Goal: Communication & Community: Answer question/provide support

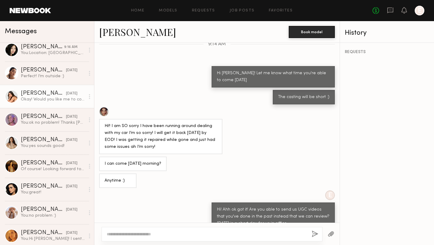
scroll to position [76, 0]
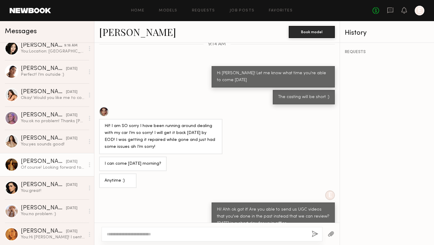
click at [45, 170] on div "Of course! Looking forward to working with you all!" at bounding box center [53, 168] width 64 height 6
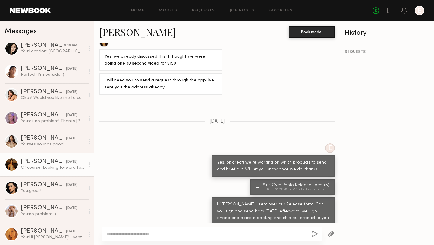
scroll to position [36, 0]
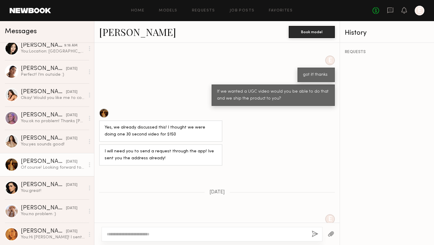
click at [158, 234] on textarea at bounding box center [207, 234] width 200 height 6
type textarea "**********"
click at [317, 234] on button "button" at bounding box center [315, 234] width 7 height 8
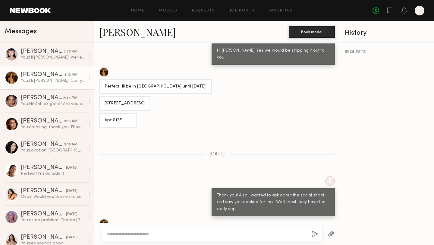
scroll to position [232, 0]
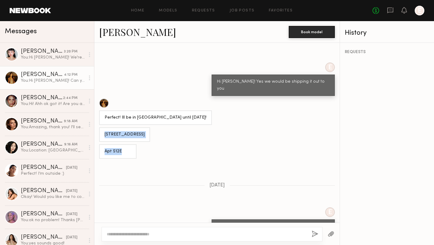
drag, startPoint x: 128, startPoint y: 144, endPoint x: 104, endPoint y: 126, distance: 29.7
click at [104, 126] on div "Loading Yes, that would work for me. I could do that! Let me know if you have a…" at bounding box center [216, 133] width 245 height 180
copy div "243 w 28th st Apt S12E"
click at [190, 234] on textarea at bounding box center [207, 234] width 200 height 6
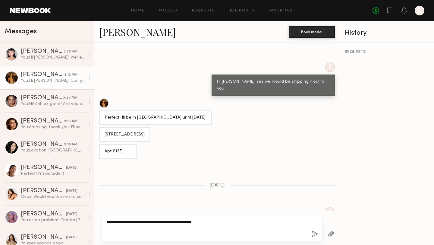
paste textarea "**********"
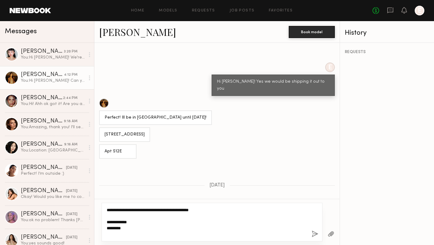
type textarea "**********"
click at [313, 233] on button "button" at bounding box center [315, 234] width 7 height 8
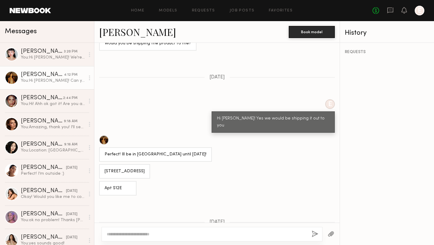
scroll to position [195, 0]
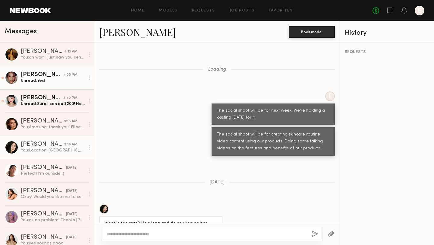
scroll to position [347, 0]
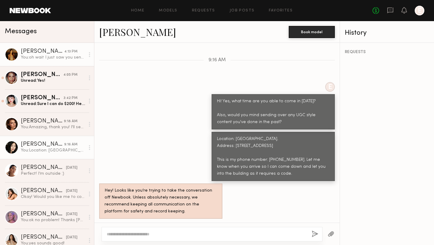
click at [50, 60] on div "You: oh wait I just saw you sent it above. Confirming here 243 w 28th st Apt S1…" at bounding box center [53, 58] width 64 height 6
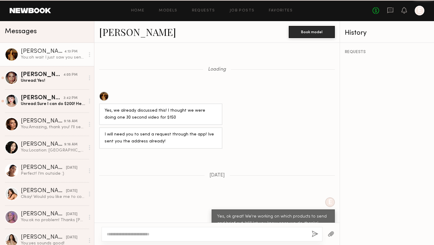
scroll to position [373, 0]
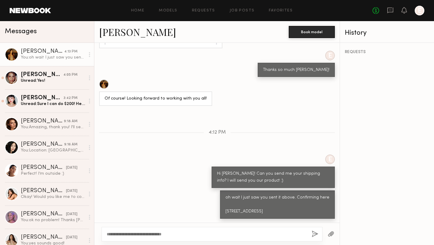
drag, startPoint x: 142, startPoint y: 235, endPoint x: 106, endPoint y: 232, distance: 36.5
click at [106, 232] on div "**********" at bounding box center [212, 234] width 221 height 14
type textarea "**********"
click at [317, 234] on button "button" at bounding box center [315, 234] width 7 height 8
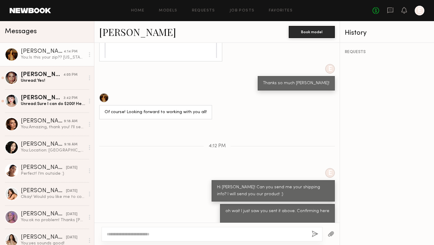
scroll to position [1253, 0]
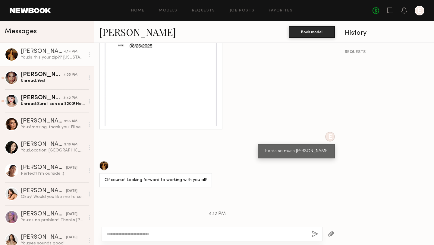
click at [134, 31] on link "[PERSON_NAME]" at bounding box center [137, 31] width 77 height 13
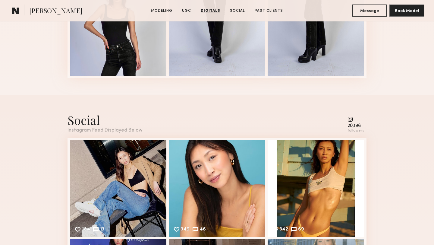
scroll to position [1177, 0]
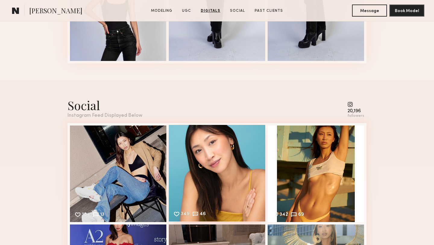
click at [188, 129] on div "349 46 Likes & comments displayed to show model’s engagement" at bounding box center [217, 173] width 96 height 96
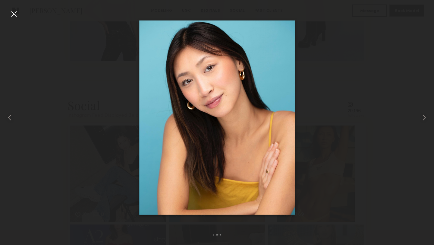
click at [14, 14] on div at bounding box center [14, 14] width 10 height 10
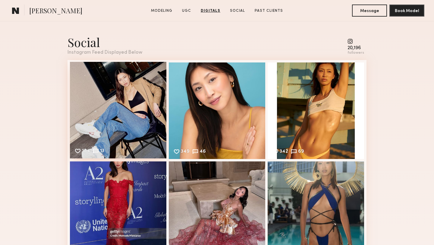
scroll to position [1381, 0]
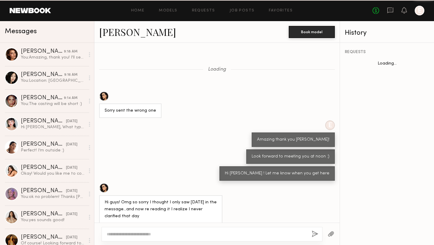
scroll to position [114, 0]
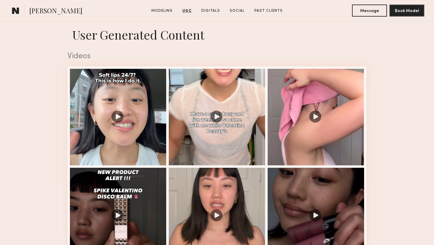
scroll to position [588, 0]
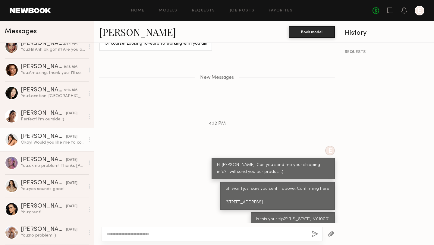
scroll to position [59, 0]
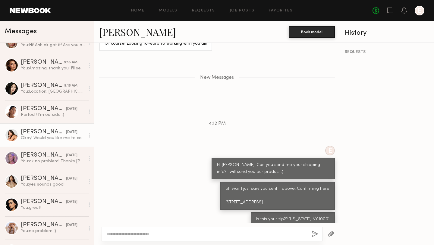
click at [42, 182] on div "You: yes sounds good!" at bounding box center [53, 185] width 64 height 6
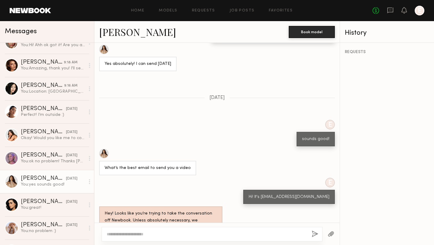
scroll to position [240, 0]
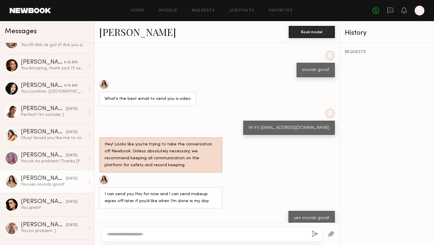
click at [205, 229] on div at bounding box center [212, 234] width 221 height 14
click at [201, 236] on textarea at bounding box center [207, 234] width 200 height 6
click at [201, 235] on textarea at bounding box center [207, 234] width 200 height 6
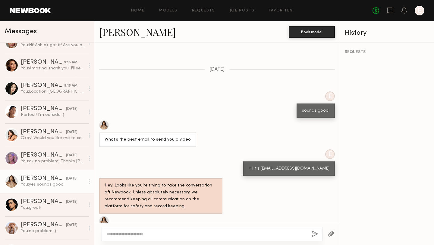
scroll to position [741, 0]
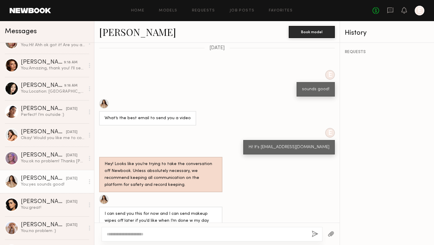
click at [181, 232] on textarea at bounding box center [207, 234] width 200 height 6
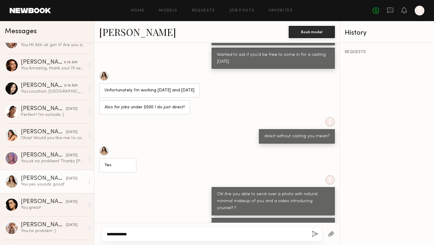
scroll to position [490, 0]
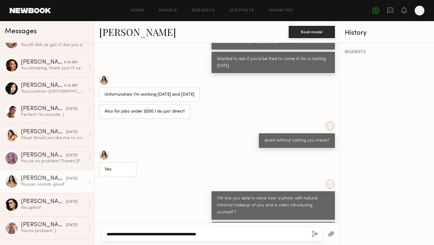
type textarea "**********"
click at [313, 231] on button "button" at bounding box center [315, 234] width 7 height 8
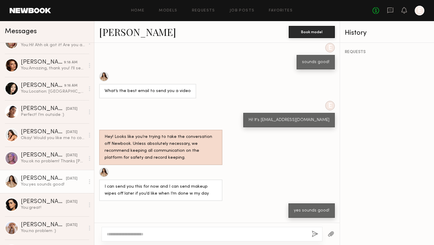
scroll to position [0, 0]
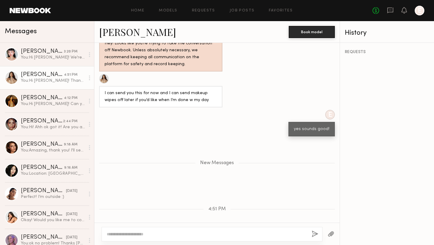
click at [262, 237] on textarea at bounding box center [207, 234] width 200 height 6
click at [218, 234] on textarea at bounding box center [207, 234] width 200 height 6
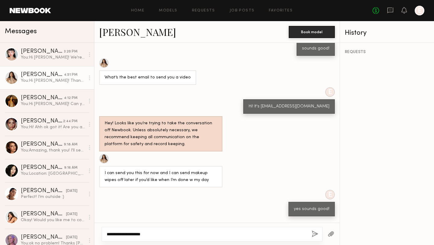
scroll to position [861, 0]
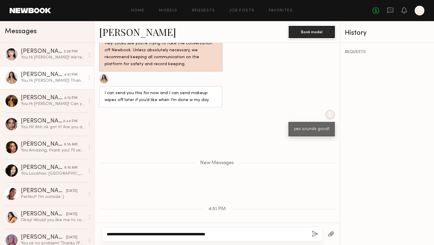
type textarea "**********"
click at [313, 236] on button "button" at bounding box center [315, 234] width 7 height 8
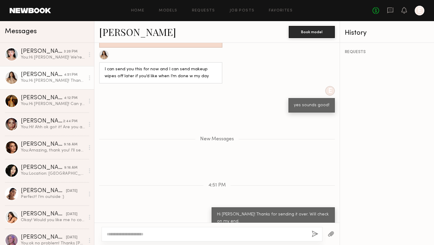
click at [252, 238] on div at bounding box center [212, 234] width 221 height 14
click at [251, 236] on textarea at bounding box center [207, 234] width 200 height 6
type textarea "**********"
drag, startPoint x: 193, startPoint y: 235, endPoint x: 106, endPoint y: 230, distance: 87.2
click at [106, 230] on div "**********" at bounding box center [212, 234] width 221 height 14
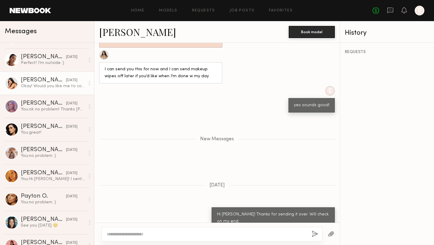
scroll to position [134, 0]
click at [44, 159] on link "Rebecca L. 08/26/2025 You: no problem :)" at bounding box center [47, 151] width 94 height 23
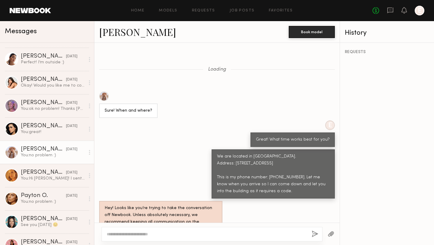
scroll to position [249, 0]
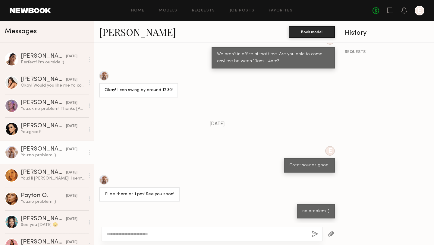
click at [100, 178] on div at bounding box center [104, 180] width 10 height 10
